Goal: Ask a question

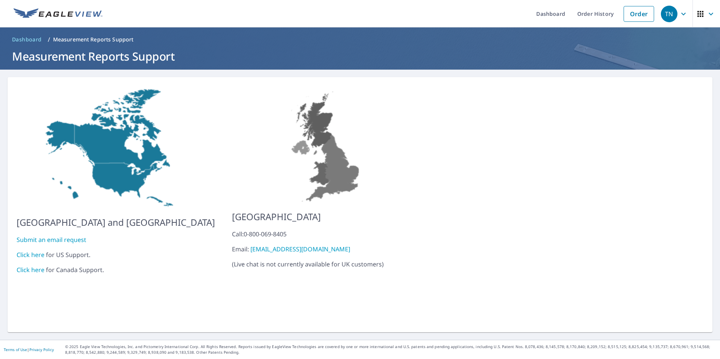
click at [33, 251] on link "Click here" at bounding box center [31, 255] width 28 height 8
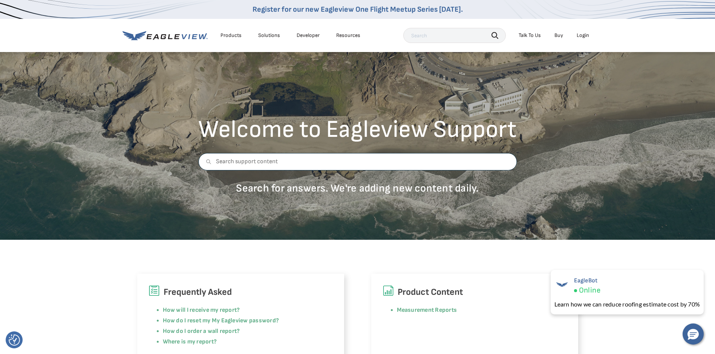
click at [312, 154] on input "text" at bounding box center [357, 161] width 318 height 17
type input "roof slope"
click at [208, 162] on icon at bounding box center [208, 161] width 5 height 5
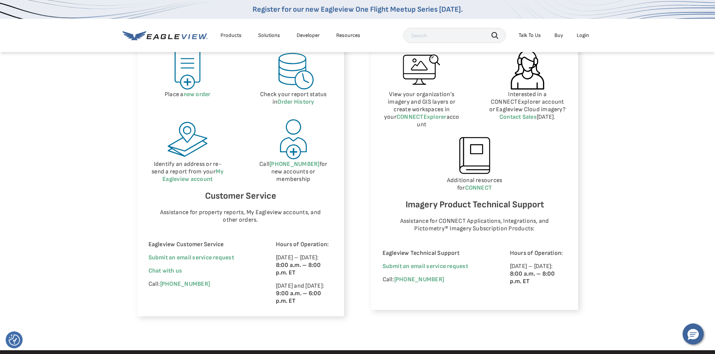
scroll to position [377, 0]
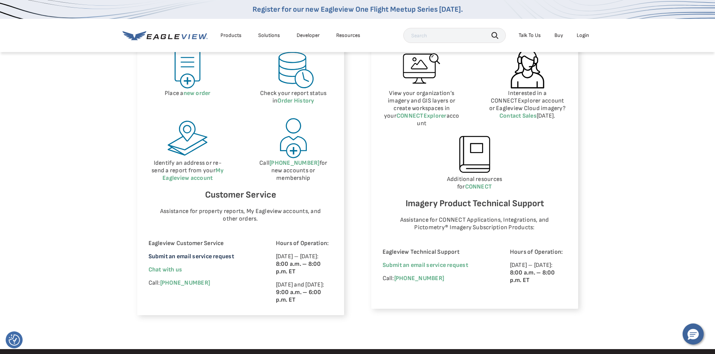
click at [196, 256] on link "Submit an email service request" at bounding box center [191, 256] width 86 height 7
